Goal: Information Seeking & Learning: Learn about a topic

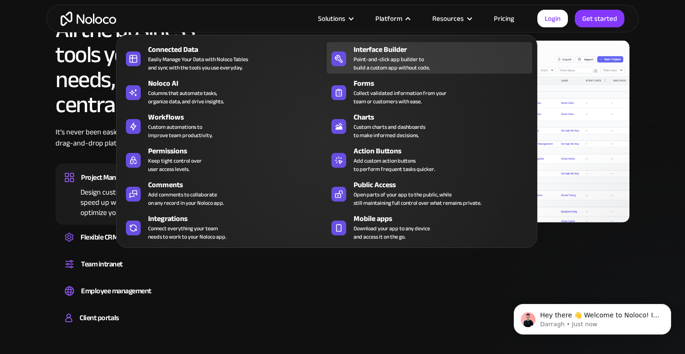
click at [396, 59] on div "Point-and-click app builder to build a custom app without code." at bounding box center [392, 63] width 76 height 17
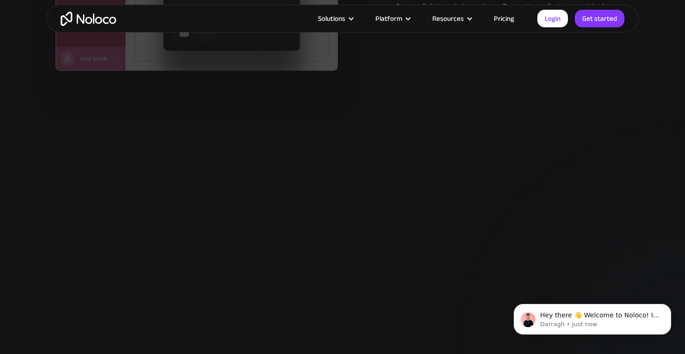
scroll to position [1103, 0]
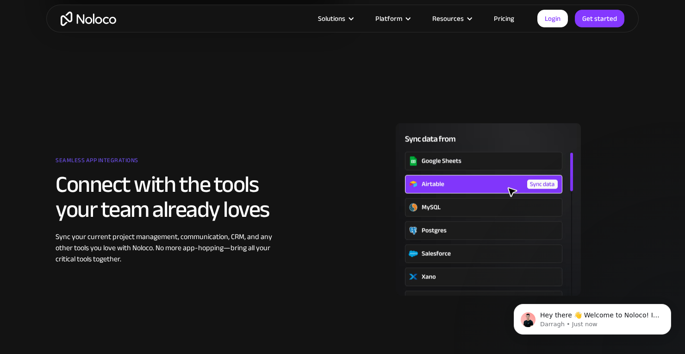
click at [498, 19] on link "Pricing" at bounding box center [504, 19] width 44 height 12
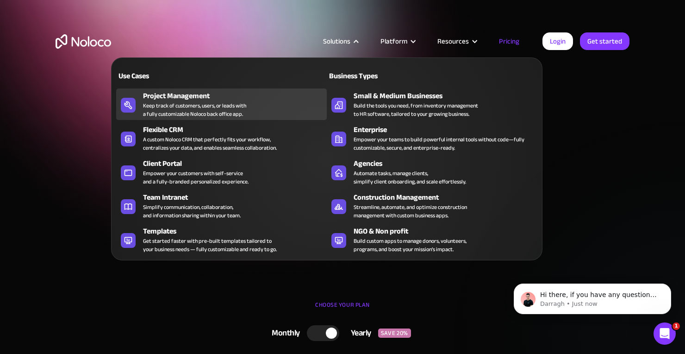
click at [198, 101] on div "Keep track of customers, users, or leads with a fully customizable Noloco back …" at bounding box center [194, 109] width 103 height 17
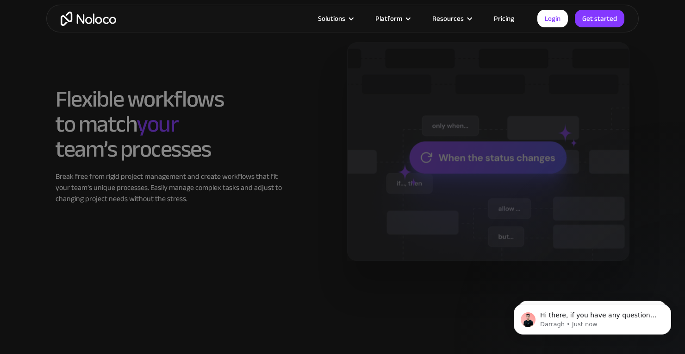
scroll to position [765, 0]
